Goal: Complete application form: Complete application form

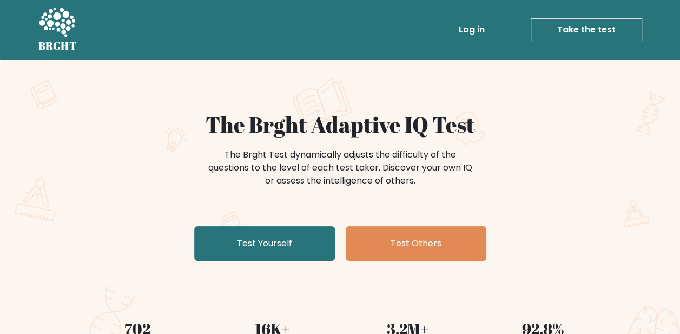
click at [260, 247] on link "Test Yourself" at bounding box center [264, 243] width 141 height 35
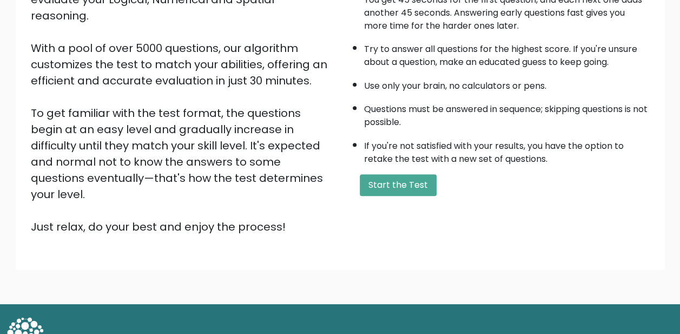
scroll to position [161, 0]
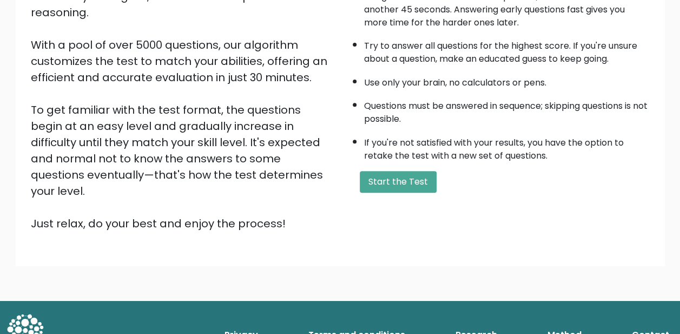
click at [389, 180] on button "Start the Test" at bounding box center [398, 182] width 77 height 22
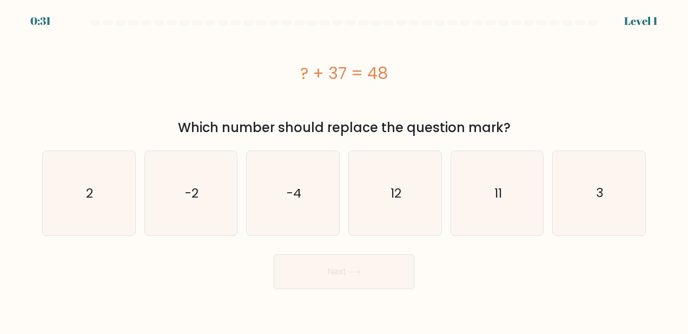
click at [498, 178] on icon "11" at bounding box center [497, 193] width 84 height 84
click at [345, 170] on input "e. 11" at bounding box center [344, 168] width 1 height 3
radio input "true"
click at [360, 273] on icon at bounding box center [353, 272] width 13 height 5
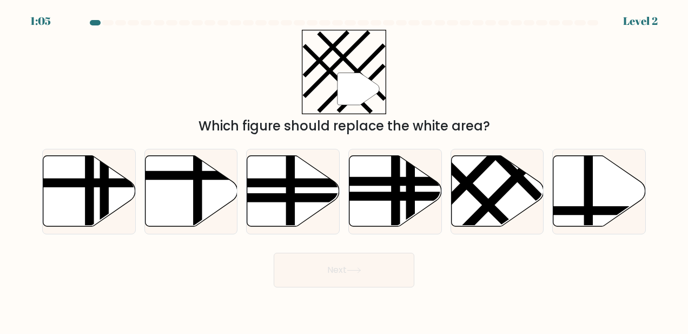
click at [489, 187] on icon at bounding box center [497, 191] width 93 height 71
click at [345, 170] on input "e." at bounding box center [344, 168] width 1 height 3
radio input "true"
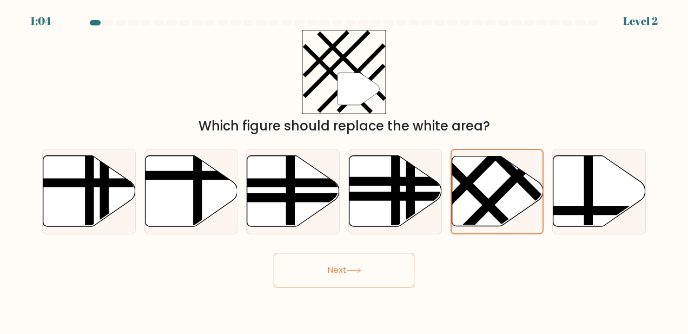
drag, startPoint x: 361, startPoint y: 270, endPoint x: 362, endPoint y: 277, distance: 7.1
click at [360, 270] on icon at bounding box center [353, 270] width 13 height 5
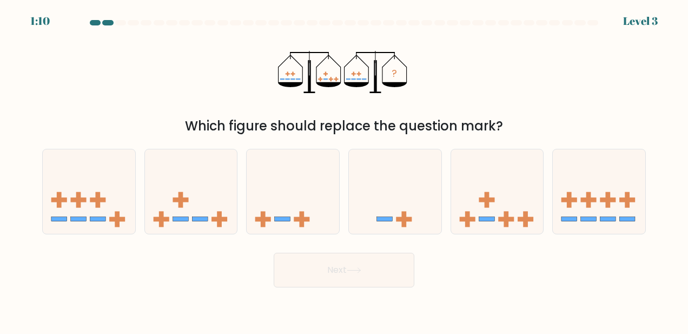
click at [494, 215] on icon at bounding box center [497, 191] width 93 height 76
click at [345, 170] on input "e." at bounding box center [344, 168] width 1 height 3
radio input "true"
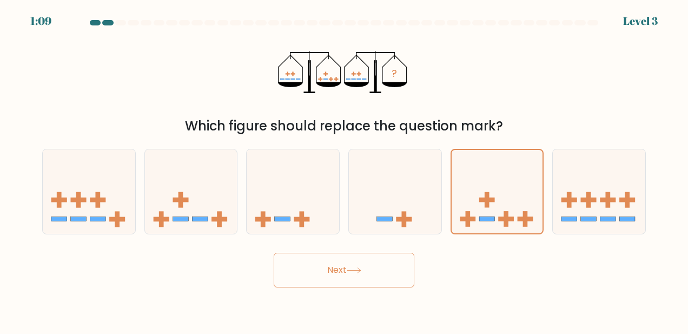
click at [340, 267] on button "Next" at bounding box center [344, 270] width 141 height 35
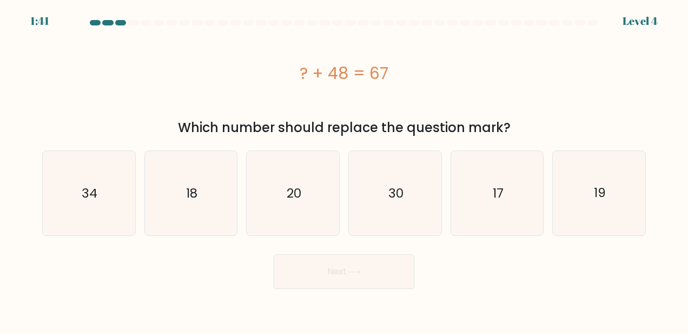
click at [616, 200] on icon "19" at bounding box center [599, 193] width 84 height 84
click at [345, 170] on input "f. 19" at bounding box center [344, 168] width 1 height 3
radio input "true"
drag, startPoint x: 350, startPoint y: 261, endPoint x: 351, endPoint y: 269, distance: 8.2
click at [350, 265] on button "Next" at bounding box center [344, 271] width 141 height 35
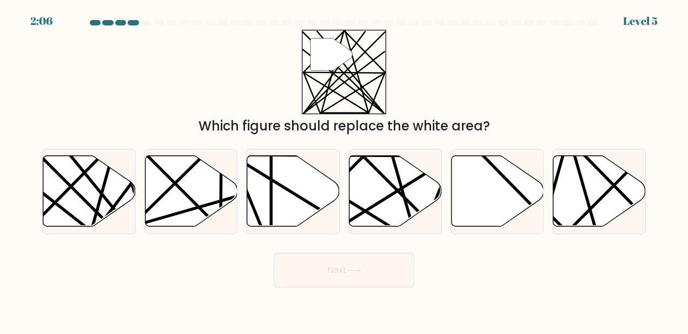
click at [88, 177] on line at bounding box center [131, 230] width 149 height 182
click at [344, 170] on input "a." at bounding box center [344, 168] width 1 height 3
radio input "true"
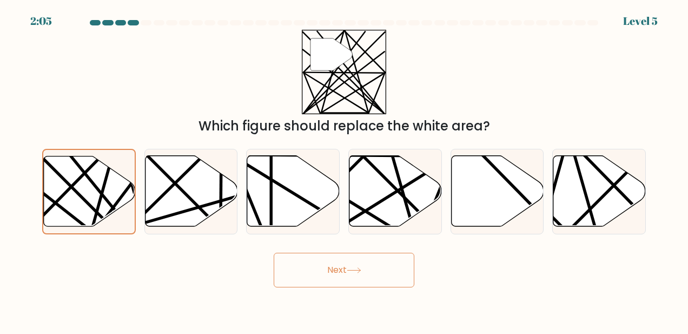
click at [331, 272] on button "Next" at bounding box center [344, 270] width 141 height 35
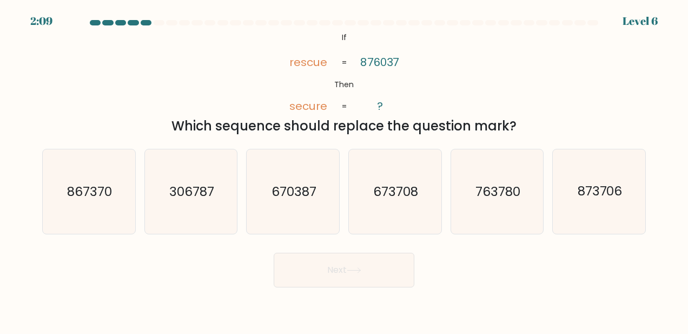
click at [299, 213] on icon "670387" at bounding box center [293, 191] width 84 height 84
click at [344, 170] on input "c. 670387" at bounding box center [344, 168] width 1 height 3
radio input "true"
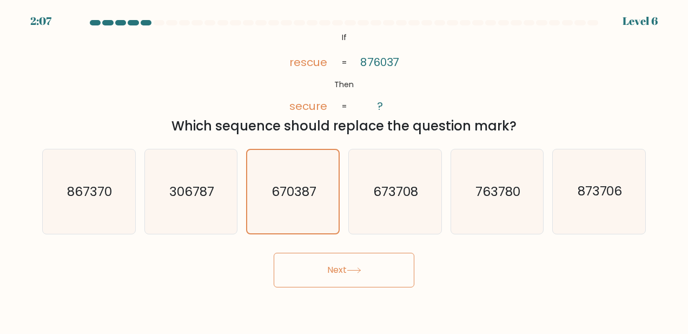
click at [326, 279] on button "Next" at bounding box center [344, 270] width 141 height 35
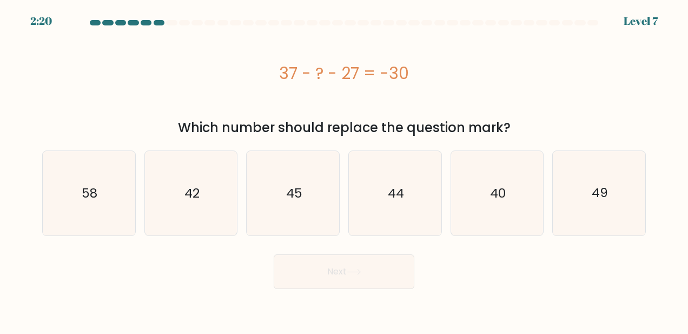
click at [505, 211] on icon "40" at bounding box center [497, 193] width 84 height 84
click at [345, 170] on input "e. 40" at bounding box center [344, 168] width 1 height 3
radio input "true"
click at [334, 265] on button "Next" at bounding box center [344, 271] width 141 height 35
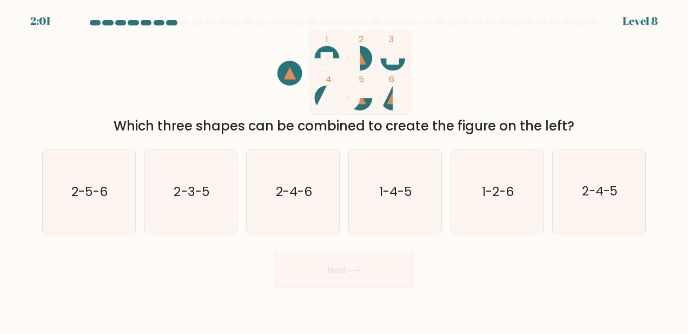
click at [274, 187] on icon "2-4-6" at bounding box center [293, 191] width 84 height 84
click at [344, 170] on input "c. 2-4-6" at bounding box center [344, 168] width 1 height 3
radio input "true"
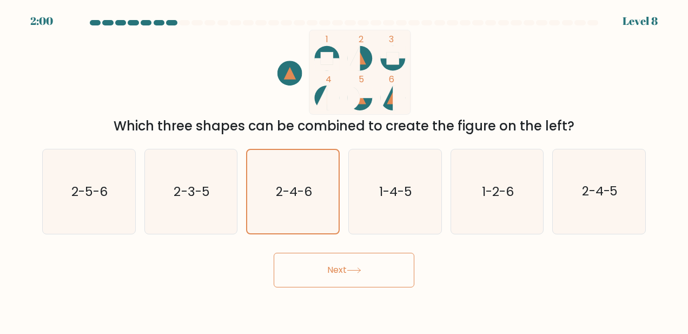
click at [349, 270] on button "Next" at bounding box center [344, 270] width 141 height 35
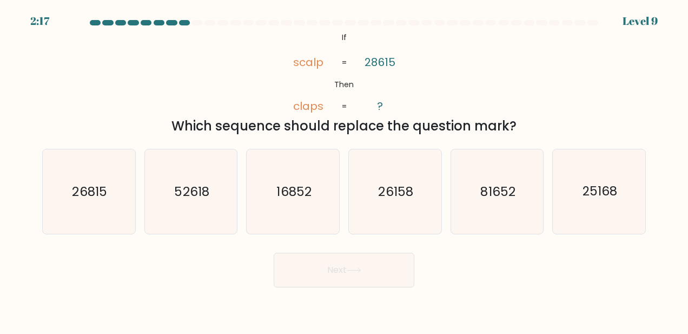
click at [500, 181] on icon "81652" at bounding box center [497, 191] width 84 height 84
click at [345, 170] on input "e. 81652" at bounding box center [344, 168] width 1 height 3
radio input "true"
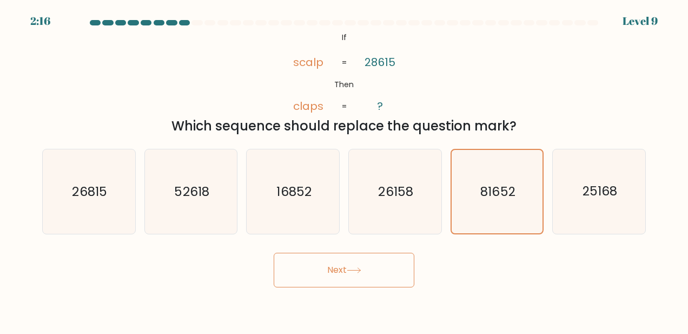
click at [333, 278] on button "Next" at bounding box center [344, 270] width 141 height 35
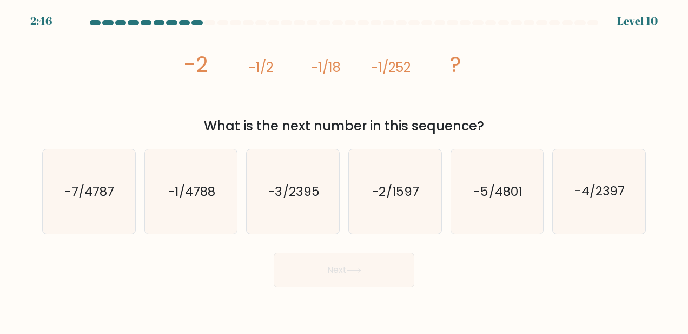
click at [198, 184] on text "-1/4788" at bounding box center [192, 191] width 47 height 17
click at [344, 170] on input "b. -1/4788" at bounding box center [344, 168] width 1 height 3
radio input "true"
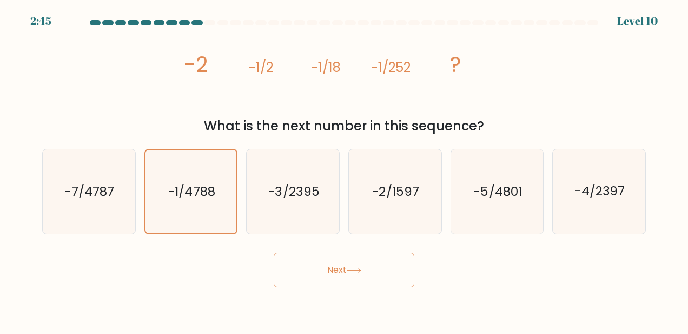
click at [349, 265] on button "Next" at bounding box center [344, 270] width 141 height 35
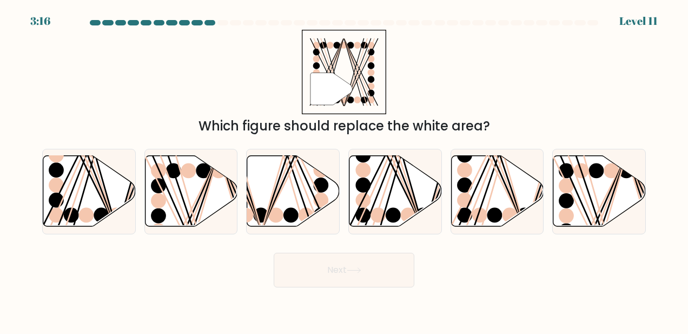
click at [82, 200] on icon at bounding box center [89, 191] width 93 height 71
click at [344, 170] on input "a." at bounding box center [344, 168] width 1 height 3
radio input "true"
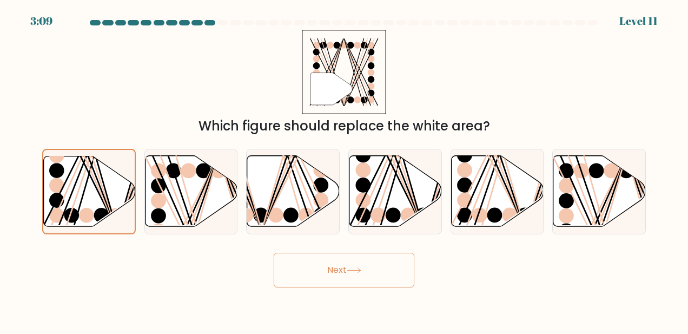
click at [347, 264] on button "Next" at bounding box center [344, 270] width 141 height 35
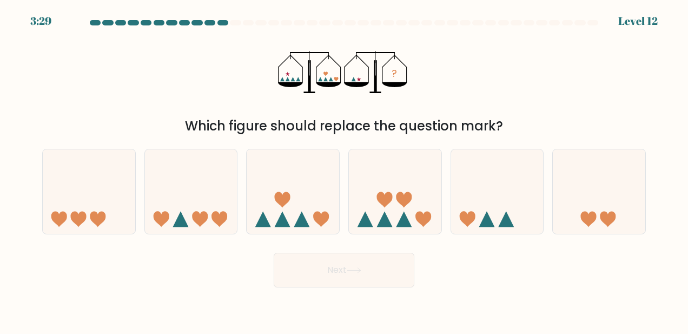
click at [380, 193] on icon at bounding box center [385, 200] width 16 height 16
click at [345, 170] on input "d." at bounding box center [344, 168] width 1 height 3
radio input "true"
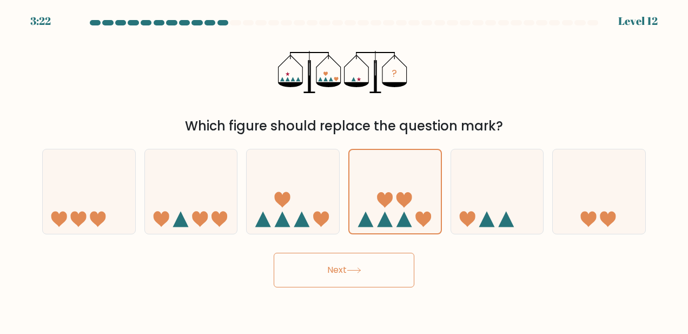
click at [356, 261] on button "Next" at bounding box center [344, 270] width 141 height 35
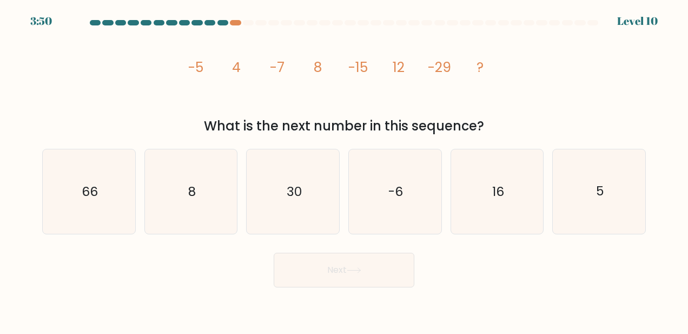
drag, startPoint x: 89, startPoint y: 189, endPoint x: 122, endPoint y: 205, distance: 36.3
click at [89, 190] on text "66" at bounding box center [90, 191] width 16 height 17
click at [344, 170] on input "a. 66" at bounding box center [344, 168] width 1 height 3
radio input "true"
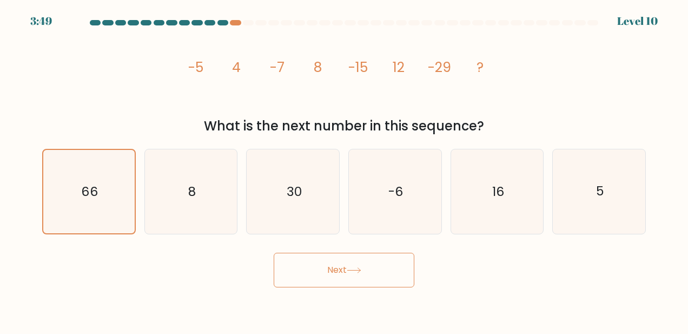
click at [322, 278] on button "Next" at bounding box center [344, 270] width 141 height 35
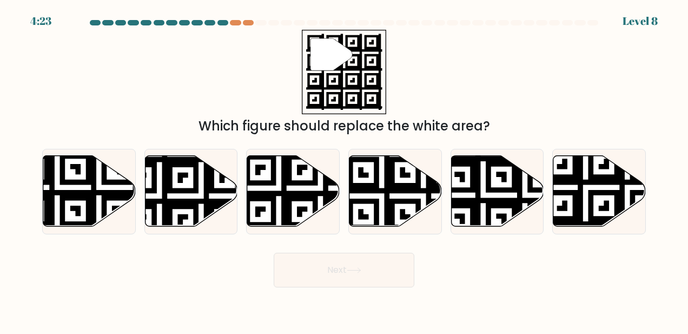
click at [588, 203] on icon at bounding box center [600, 191] width 93 height 71
click at [345, 170] on input "f." at bounding box center [344, 168] width 1 height 3
radio input "true"
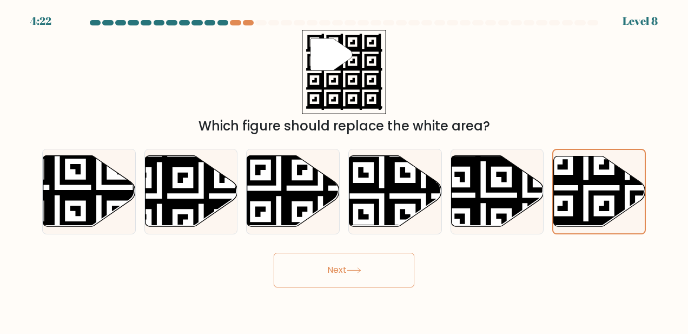
click at [349, 268] on button "Next" at bounding box center [344, 270] width 141 height 35
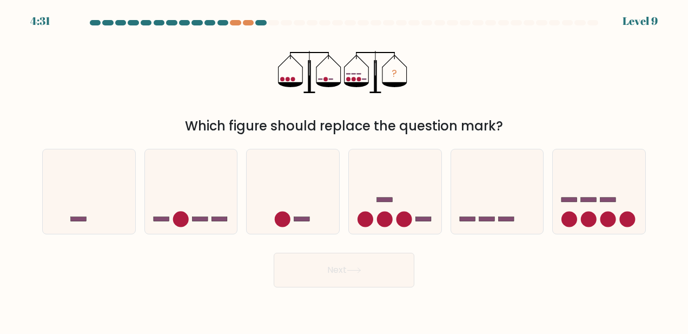
click at [289, 169] on icon at bounding box center [293, 191] width 93 height 76
click at [344, 169] on input "c." at bounding box center [344, 168] width 1 height 3
radio input "true"
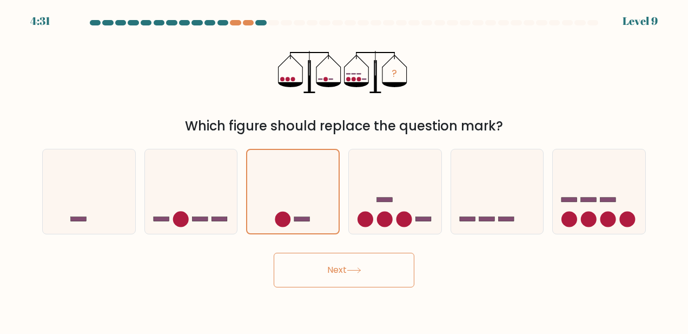
click at [337, 273] on button "Next" at bounding box center [344, 270] width 141 height 35
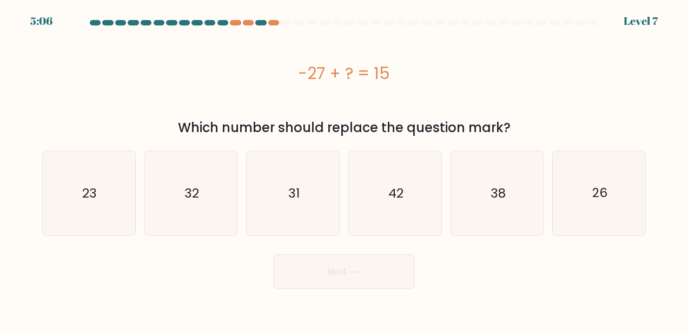
click at [384, 216] on icon "42" at bounding box center [395, 193] width 84 height 84
click at [345, 170] on input "d. 42" at bounding box center [344, 168] width 1 height 3
radio input "true"
click at [365, 262] on button "Next" at bounding box center [344, 271] width 141 height 35
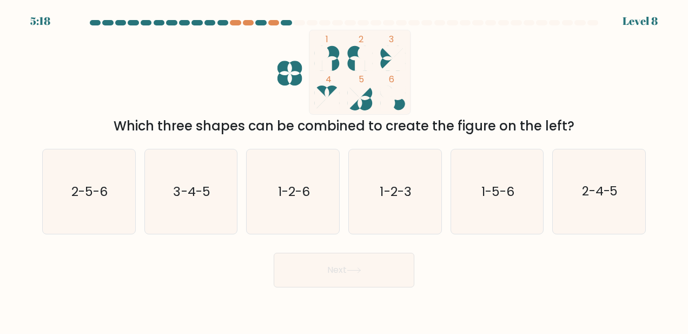
drag, startPoint x: 572, startPoint y: 212, endPoint x: 564, endPoint y: 212, distance: 8.1
click at [569, 211] on icon "2-4-5" at bounding box center [599, 191] width 84 height 84
click at [345, 170] on input "f. 2-4-5" at bounding box center [344, 168] width 1 height 3
radio input "true"
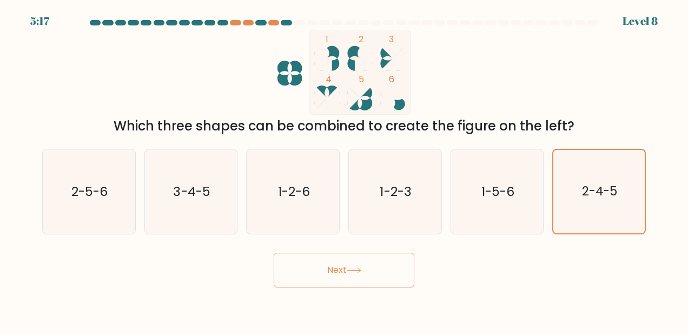
click at [354, 272] on icon at bounding box center [354, 270] width 15 height 6
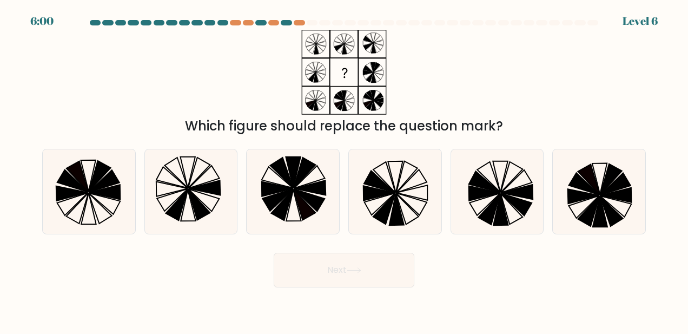
click at [375, 191] on icon at bounding box center [379, 193] width 31 height 15
click at [345, 170] on input "d." at bounding box center [344, 168] width 1 height 3
radio input "true"
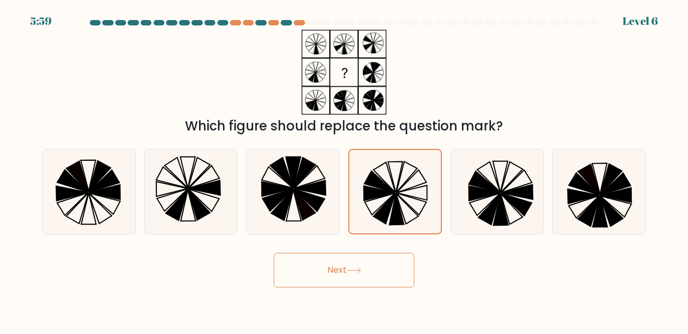
click at [354, 268] on icon at bounding box center [354, 270] width 15 height 6
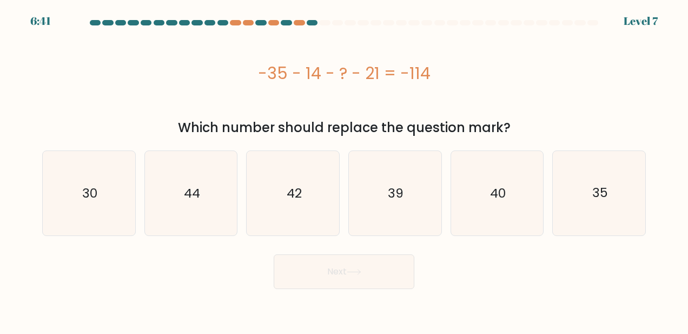
click at [390, 209] on icon "39" at bounding box center [395, 193] width 84 height 84
click at [345, 170] on input "d. 39" at bounding box center [344, 168] width 1 height 3
radio input "true"
click at [357, 262] on button "Next" at bounding box center [344, 271] width 141 height 35
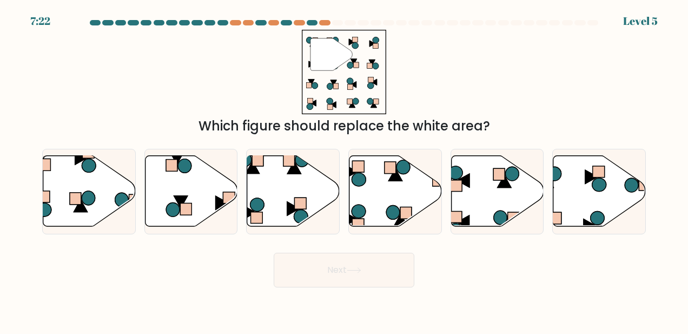
click at [299, 193] on icon at bounding box center [293, 191] width 93 height 71
click at [344, 170] on input "c." at bounding box center [344, 168] width 1 height 3
radio input "true"
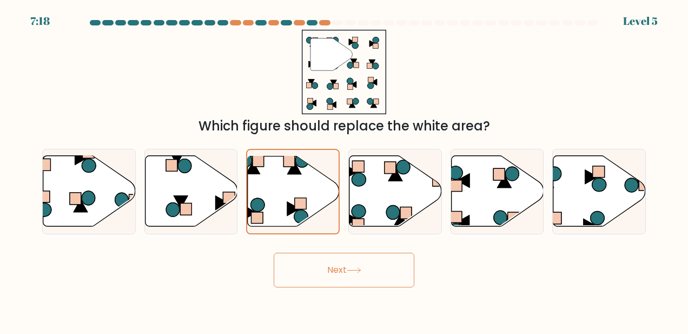
click at [318, 266] on button "Next" at bounding box center [344, 270] width 141 height 35
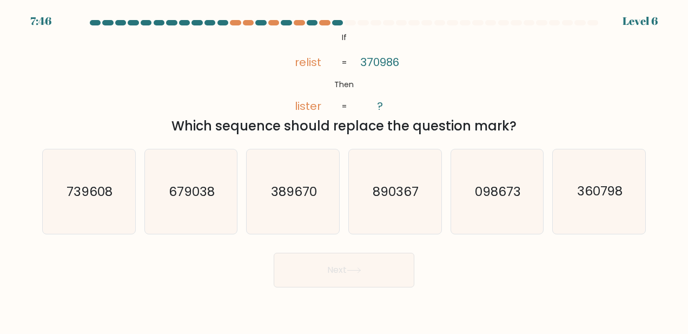
click at [469, 207] on icon "098673" at bounding box center [497, 191] width 84 height 84
click at [345, 170] on input "e. 098673" at bounding box center [344, 168] width 1 height 3
radio input "true"
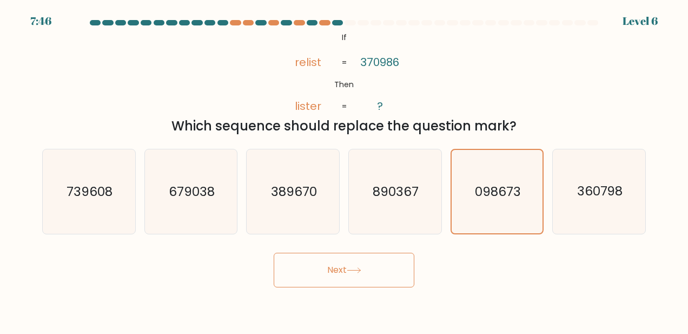
click at [368, 275] on button "Next" at bounding box center [344, 270] width 141 height 35
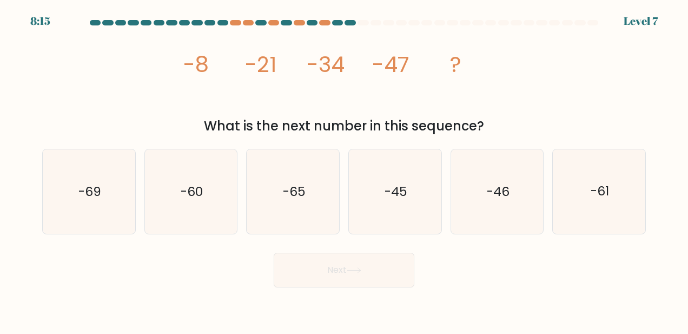
click at [216, 208] on icon "-60" at bounding box center [191, 191] width 84 height 84
click at [344, 170] on input "b. -60" at bounding box center [344, 168] width 1 height 3
radio input "true"
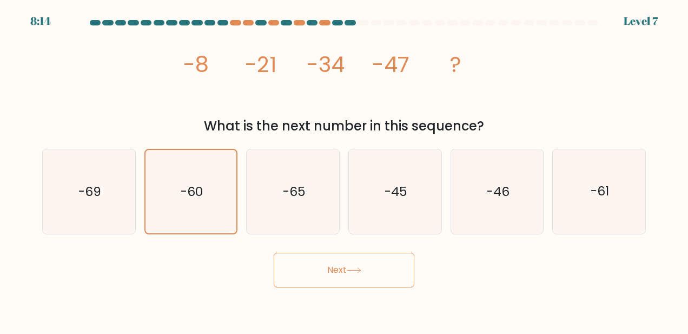
click at [353, 270] on icon at bounding box center [354, 270] width 15 height 6
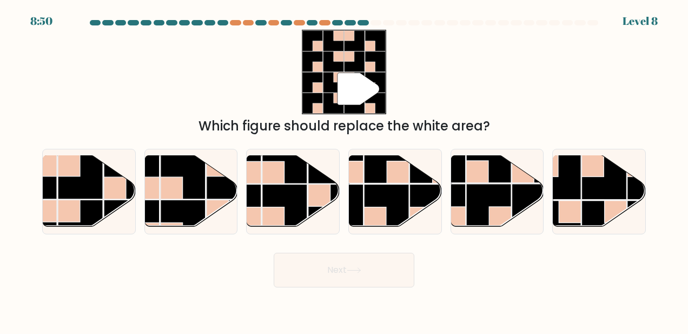
click at [91, 201] on rect at bounding box center [80, 222] width 45 height 45
click at [344, 170] on input "a." at bounding box center [344, 168] width 1 height 3
radio input "true"
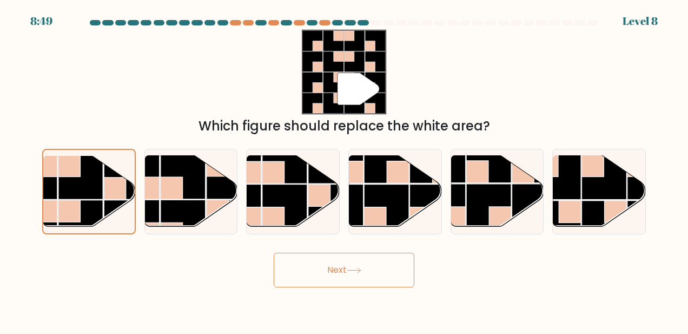
click at [311, 274] on button "Next" at bounding box center [344, 270] width 141 height 35
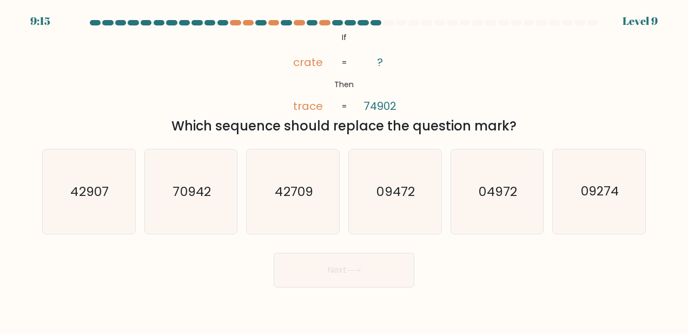
click at [486, 203] on icon "04972" at bounding box center [497, 191] width 84 height 84
click at [345, 170] on input "e. 04972" at bounding box center [344, 168] width 1 height 3
radio input "true"
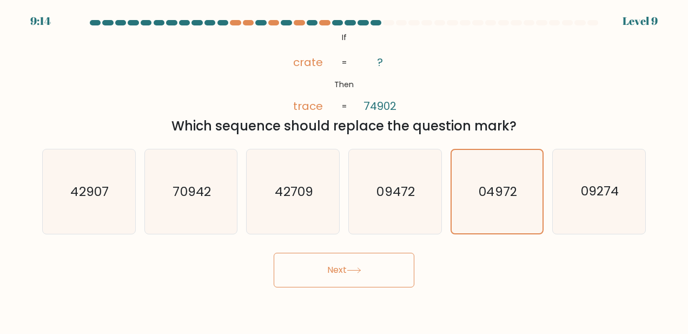
click at [336, 264] on button "Next" at bounding box center [344, 270] width 141 height 35
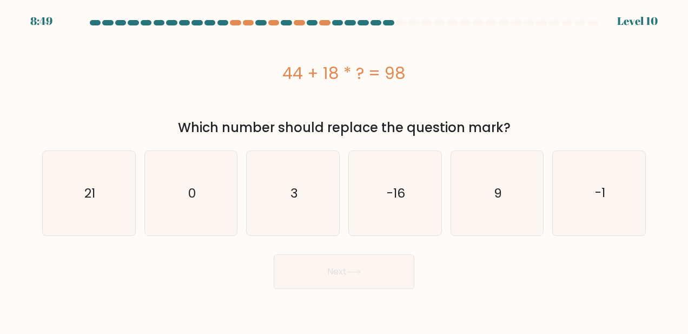
click at [312, 192] on icon "3" at bounding box center [293, 193] width 84 height 84
click at [344, 170] on input "c. 3" at bounding box center [344, 168] width 1 height 3
radio input "true"
click at [329, 271] on button "Next" at bounding box center [344, 271] width 141 height 35
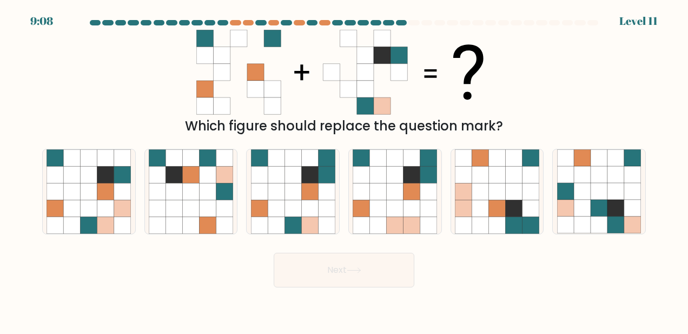
click at [396, 175] on icon at bounding box center [395, 174] width 17 height 17
click at [345, 170] on input "d." at bounding box center [344, 168] width 1 height 3
radio input "true"
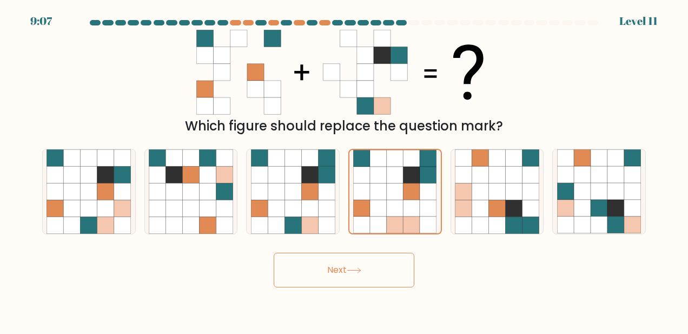
click at [329, 272] on button "Next" at bounding box center [344, 270] width 141 height 35
click at [333, 271] on button "Next" at bounding box center [344, 270] width 141 height 35
click at [345, 268] on button "Next" at bounding box center [344, 270] width 141 height 35
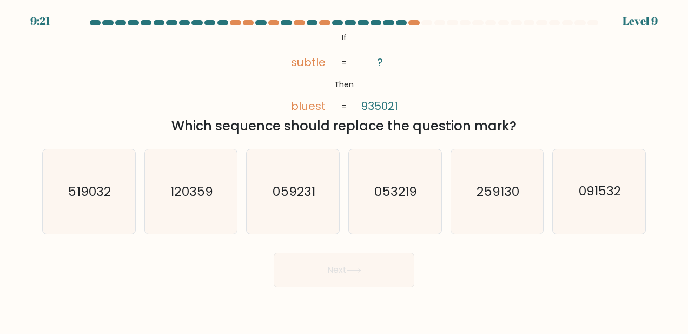
click at [498, 193] on text "259130" at bounding box center [498, 191] width 42 height 17
click at [345, 170] on input "e. 259130" at bounding box center [344, 168] width 1 height 3
radio input "true"
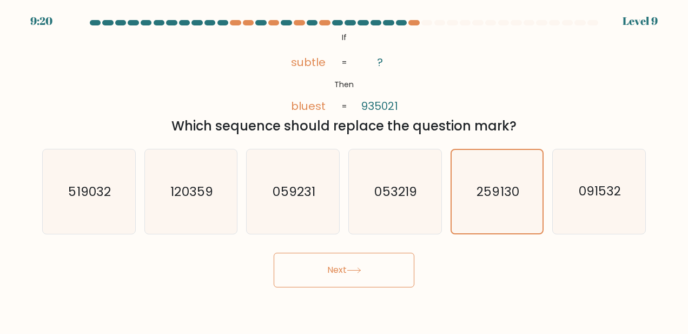
click at [339, 269] on button "Next" at bounding box center [344, 270] width 141 height 35
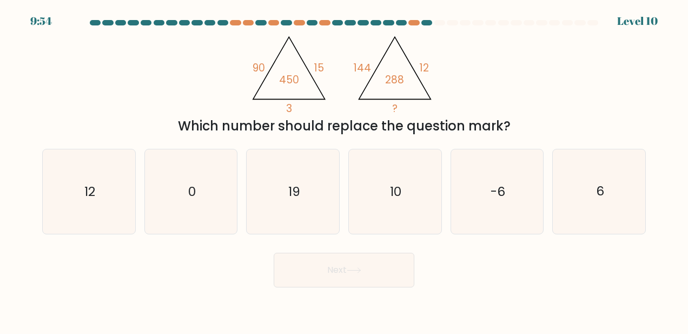
click at [582, 200] on icon "6" at bounding box center [599, 191] width 84 height 84
click at [345, 170] on input "f. 6" at bounding box center [344, 168] width 1 height 3
radio input "true"
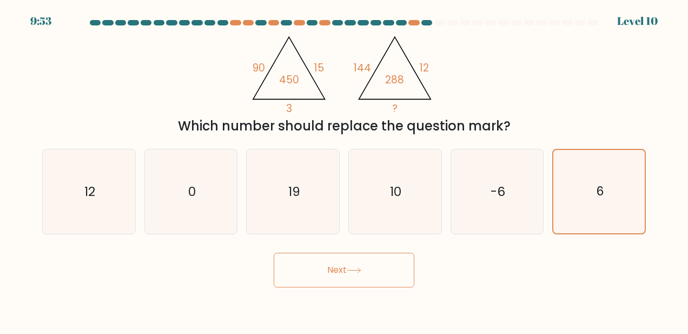
click at [349, 265] on button "Next" at bounding box center [344, 270] width 141 height 35
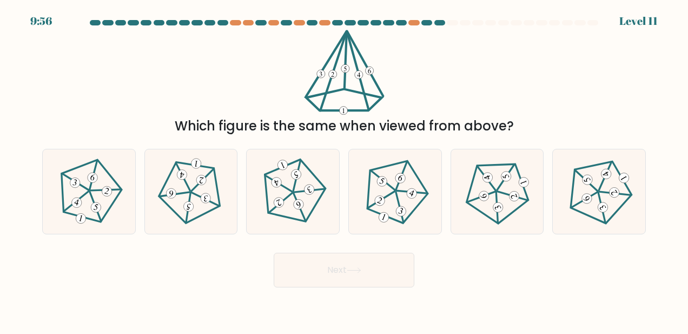
click at [183, 192] on icon at bounding box center [191, 191] width 68 height 68
click at [344, 170] on input "b." at bounding box center [344, 168] width 1 height 3
radio input "true"
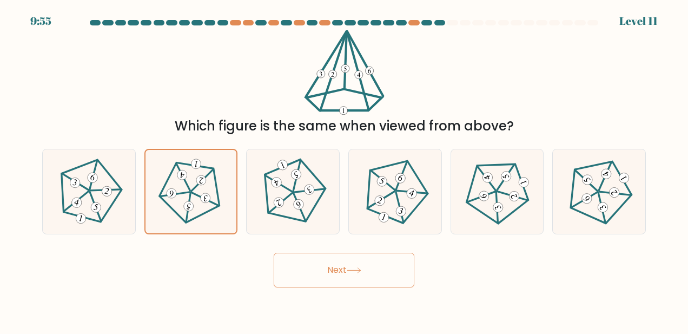
click at [365, 271] on button "Next" at bounding box center [344, 270] width 141 height 35
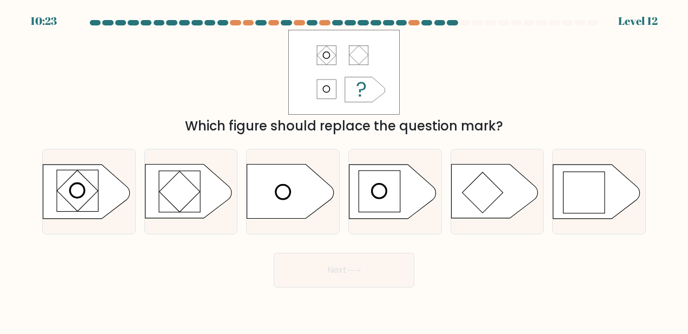
click at [577, 178] on rect at bounding box center [584, 192] width 41 height 41
click at [345, 170] on input "f." at bounding box center [344, 168] width 1 height 3
radio input "true"
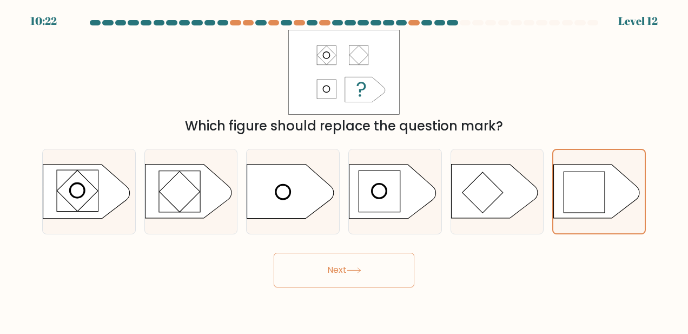
click at [315, 273] on button "Next" at bounding box center [344, 270] width 141 height 35
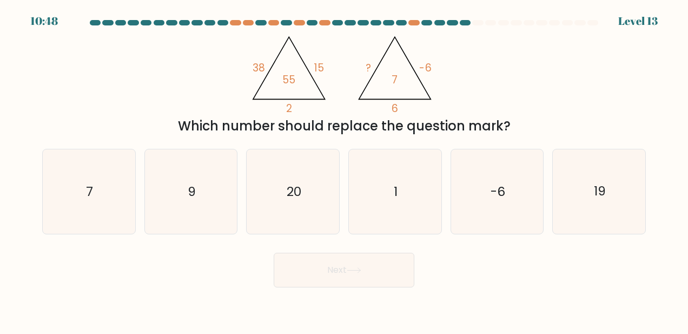
click at [188, 192] on text "9" at bounding box center [192, 191] width 8 height 17
click at [344, 170] on input "b. 9" at bounding box center [344, 168] width 1 height 3
radio input "true"
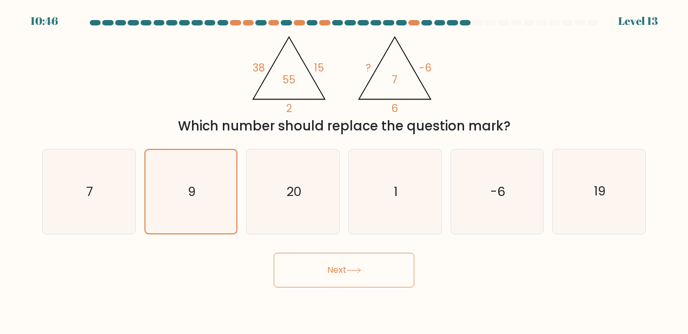
click at [338, 277] on button "Next" at bounding box center [344, 270] width 141 height 35
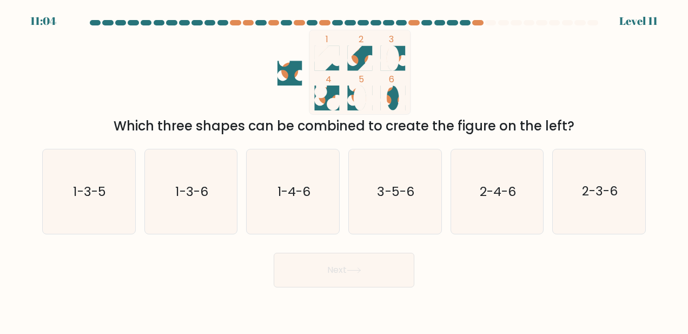
click at [593, 184] on text "2-3-6" at bounding box center [600, 191] width 36 height 17
click at [345, 170] on input "f. 2-3-6" at bounding box center [344, 168] width 1 height 3
radio input "true"
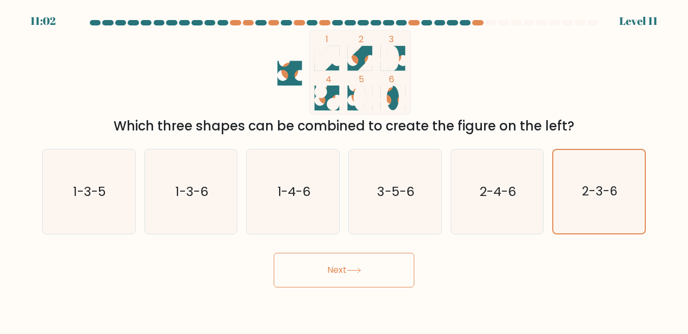
click at [337, 273] on button "Next" at bounding box center [344, 270] width 141 height 35
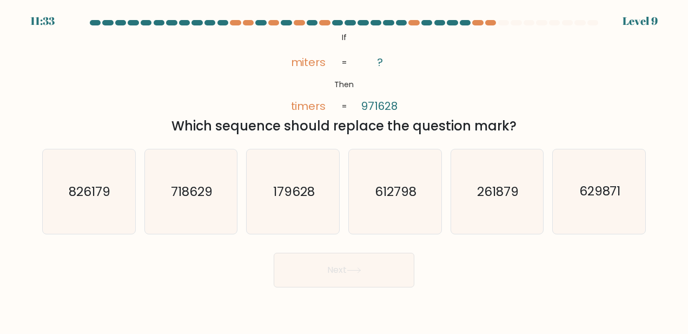
click at [283, 186] on text "179628" at bounding box center [294, 191] width 42 height 17
click at [344, 170] on input "c. 179628" at bounding box center [344, 168] width 1 height 3
radio input "true"
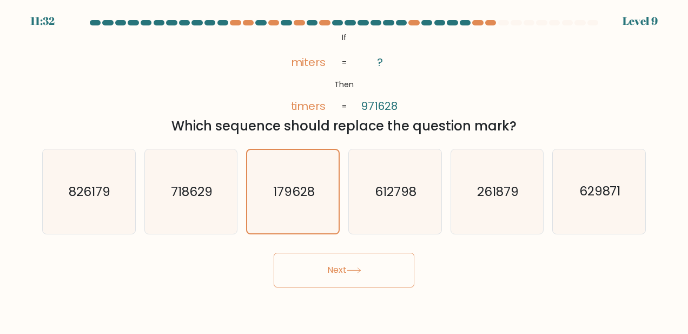
click at [335, 273] on button "Next" at bounding box center [344, 270] width 141 height 35
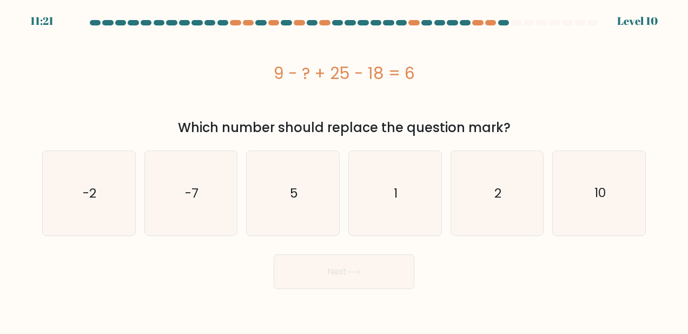
drag, startPoint x: 296, startPoint y: 191, endPoint x: 296, endPoint y: 199, distance: 7.6
click at [296, 192] on text "5" at bounding box center [294, 193] width 8 height 17
click at [344, 170] on input "c. 5" at bounding box center [344, 168] width 1 height 3
radio input "true"
click at [338, 274] on button "Next" at bounding box center [344, 271] width 141 height 35
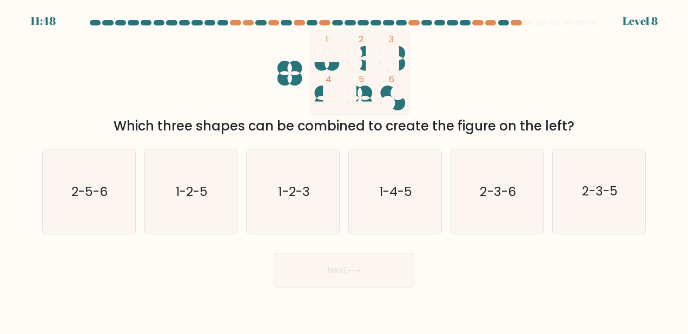
click at [399, 214] on icon "1-4-5" at bounding box center [395, 191] width 84 height 84
click at [345, 170] on input "d. 1-4-5" at bounding box center [344, 168] width 1 height 3
radio input "true"
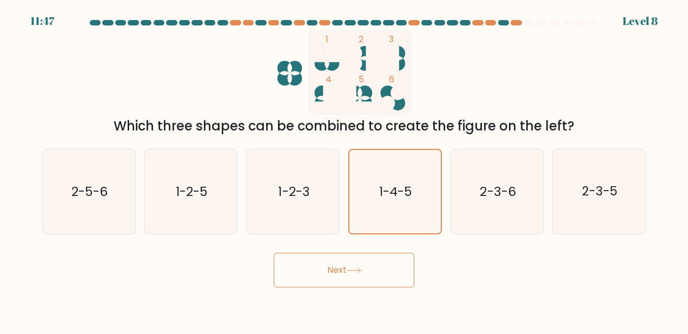
click at [352, 267] on icon at bounding box center [354, 270] width 15 height 6
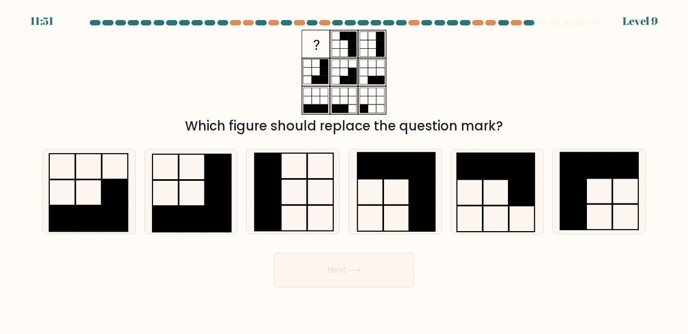
click at [110, 206] on rect at bounding box center [115, 218] width 26 height 25
click at [344, 170] on input "a." at bounding box center [344, 168] width 1 height 3
radio input "true"
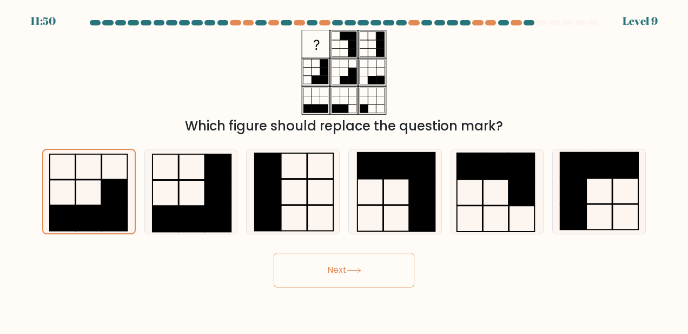
click at [330, 274] on button "Next" at bounding box center [344, 270] width 141 height 35
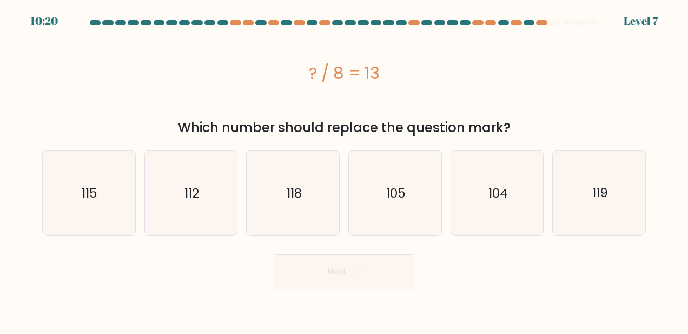
click at [489, 199] on text "104" at bounding box center [498, 193] width 19 height 17
click at [345, 170] on input "e. 104" at bounding box center [344, 168] width 1 height 3
radio input "true"
click at [360, 273] on icon at bounding box center [353, 272] width 13 height 5
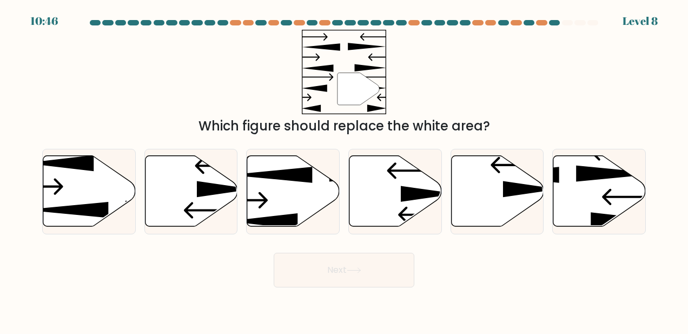
click at [401, 167] on icon at bounding box center [396, 191] width 93 height 71
click at [345, 167] on input "d." at bounding box center [344, 168] width 1 height 3
radio input "true"
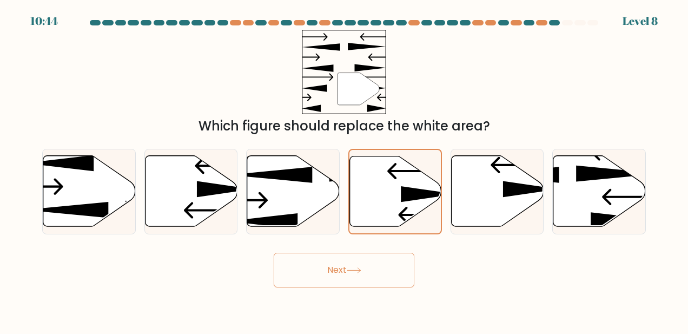
click at [345, 268] on button "Next" at bounding box center [344, 270] width 141 height 35
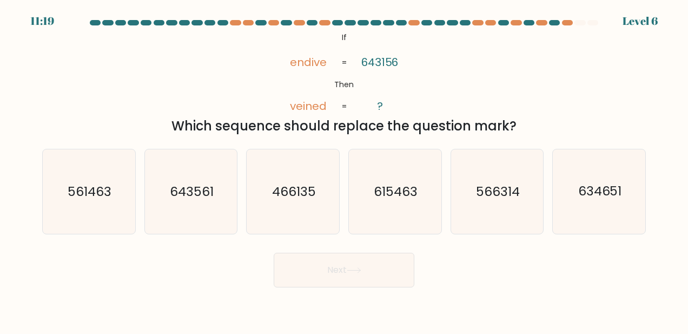
click at [306, 180] on icon "466135" at bounding box center [293, 191] width 84 height 84
click at [344, 170] on input "c. 466135" at bounding box center [344, 168] width 1 height 3
radio input "true"
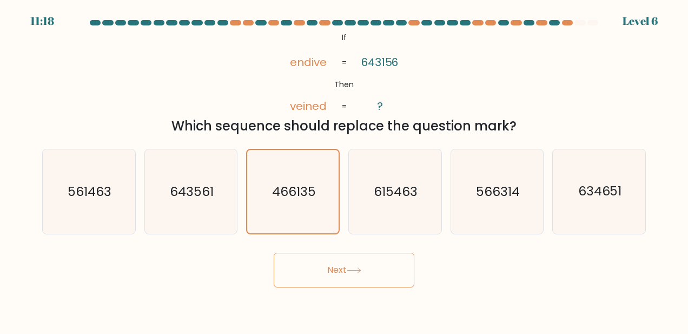
click at [328, 267] on button "Next" at bounding box center [344, 270] width 141 height 35
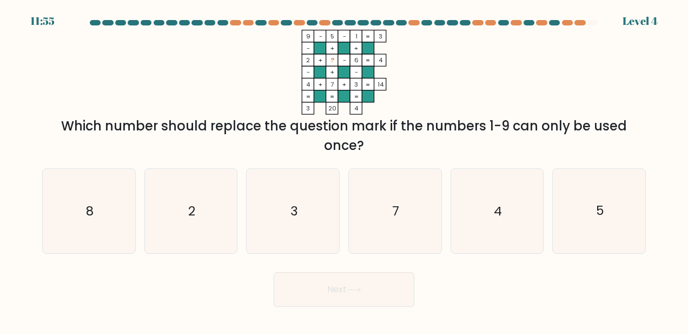
click at [366, 219] on icon "7" at bounding box center [395, 211] width 84 height 84
click at [345, 170] on input "d. 7" at bounding box center [344, 168] width 1 height 3
radio input "true"
click at [332, 289] on button "Next" at bounding box center [344, 289] width 141 height 35
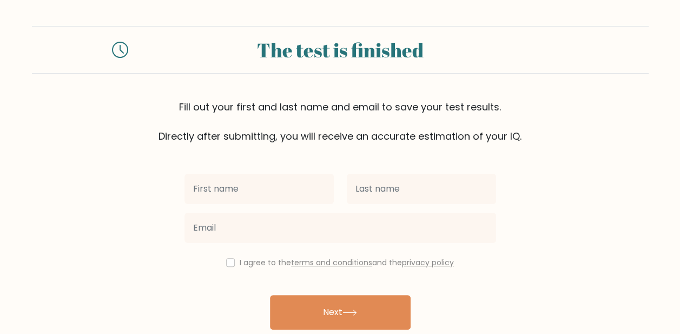
type input "[PERSON_NAME]"
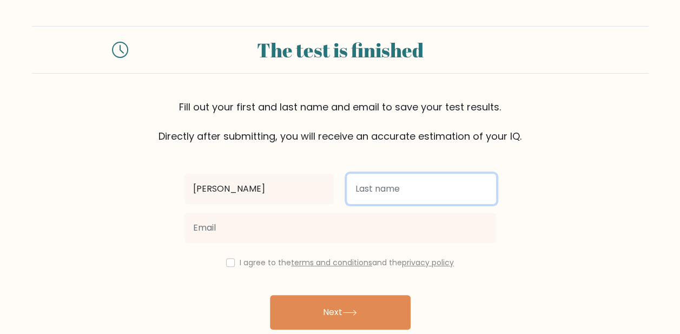
type input "[PERSON_NAME]"
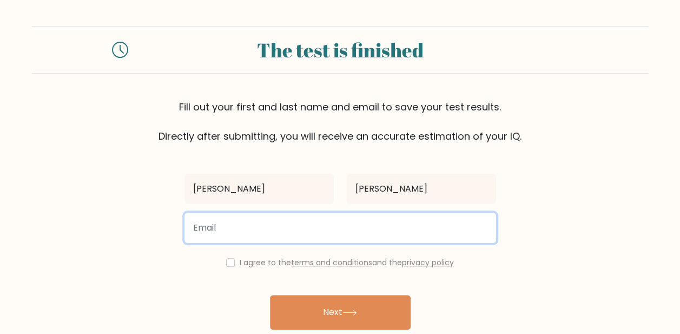
type input "[EMAIL_ADDRESS][DOMAIN_NAME]"
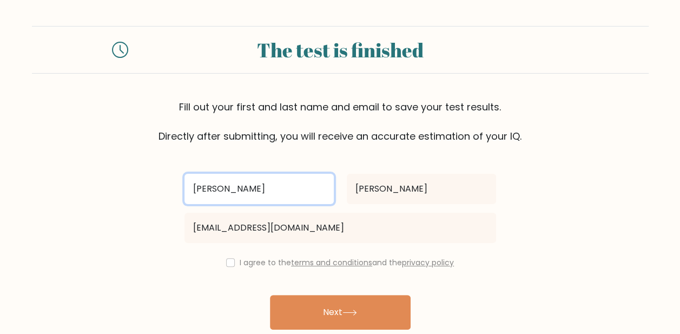
scroll to position [45, 0]
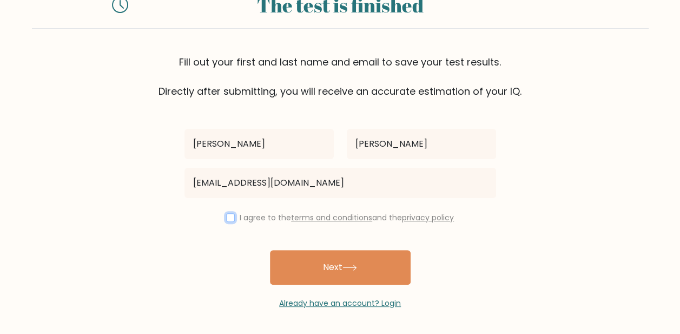
click at [228, 219] on input "checkbox" at bounding box center [230, 217] width 9 height 9
checkbox input "true"
drag, startPoint x: 311, startPoint y: 263, endPoint x: 76, endPoint y: 167, distance: 254.4
click at [308, 263] on button "Next" at bounding box center [340, 267] width 141 height 35
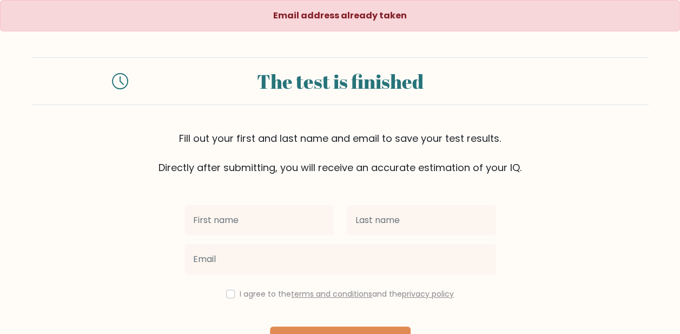
click at [275, 222] on input "text" at bounding box center [259, 220] width 149 height 30
type input "[PERSON_NAME]"
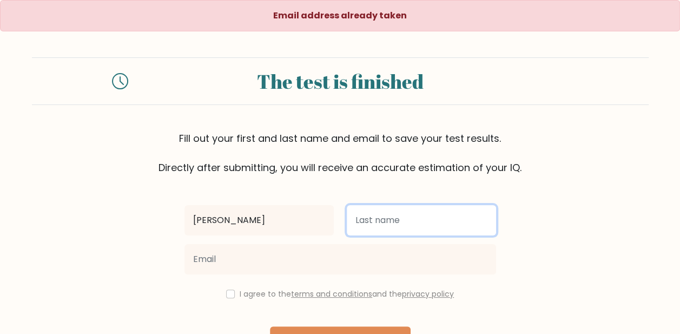
type input "[PERSON_NAME]"
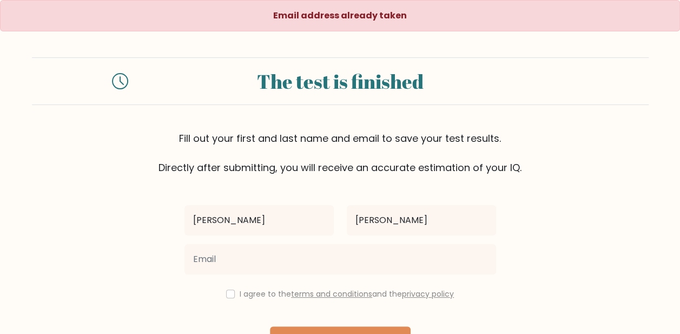
type input "[EMAIL_ADDRESS][DOMAIN_NAME]"
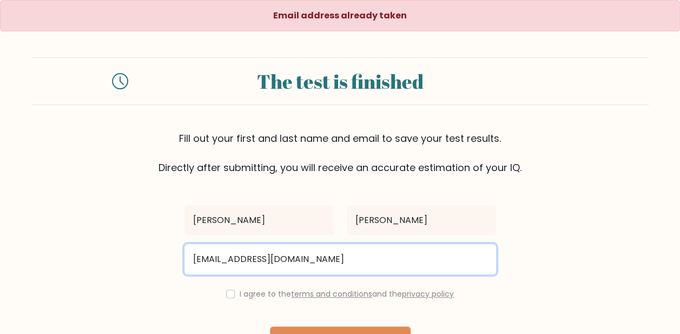
drag, startPoint x: 309, startPoint y: 264, endPoint x: 189, endPoint y: 260, distance: 119.7
click at [189, 260] on input "[EMAIL_ADDRESS][DOMAIN_NAME]" at bounding box center [341, 259] width 312 height 30
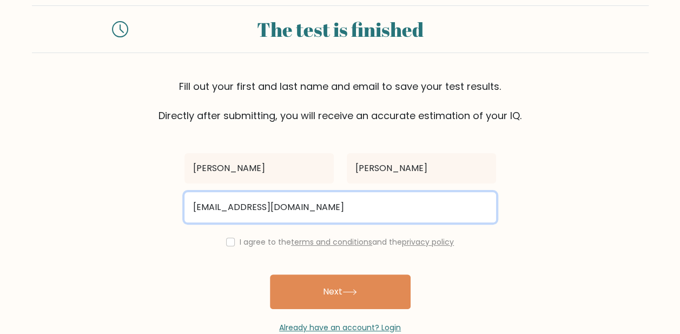
scroll to position [76, 0]
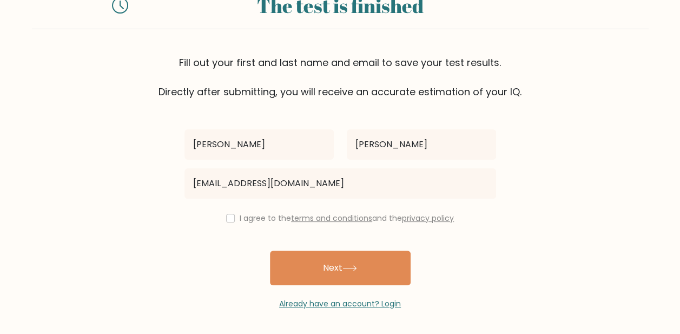
click at [311, 279] on button "Next" at bounding box center [340, 268] width 141 height 35
click at [311, 304] on link "Already have an account? Login" at bounding box center [340, 303] width 122 height 11
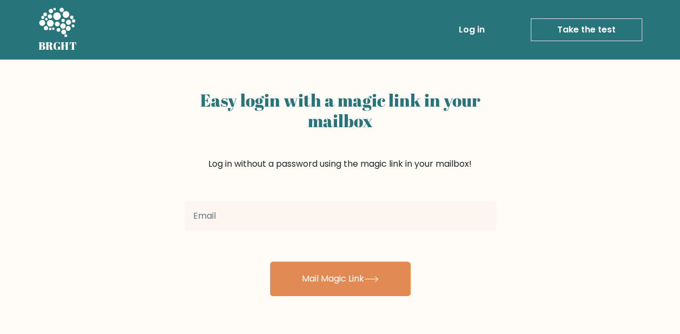
click at [241, 215] on input "email" at bounding box center [341, 216] width 312 height 30
type input "[EMAIL_ADDRESS][DOMAIN_NAME]"
click at [318, 285] on button "Mail Magic Link" at bounding box center [340, 278] width 141 height 35
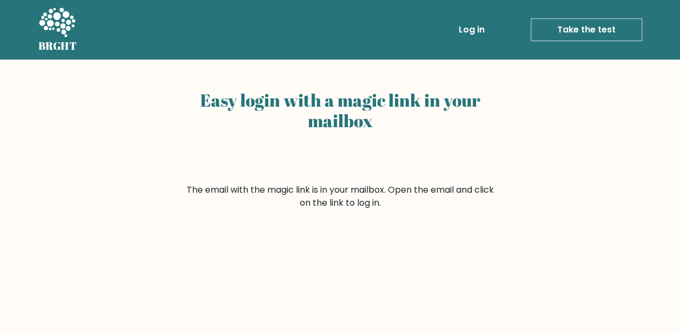
click at [0, 330] on html "BRGHT BRGHT Log in Take the test Take the test Easy login with a magic link in …" at bounding box center [340, 268] width 680 height 536
